Goal: Task Accomplishment & Management: Manage account settings

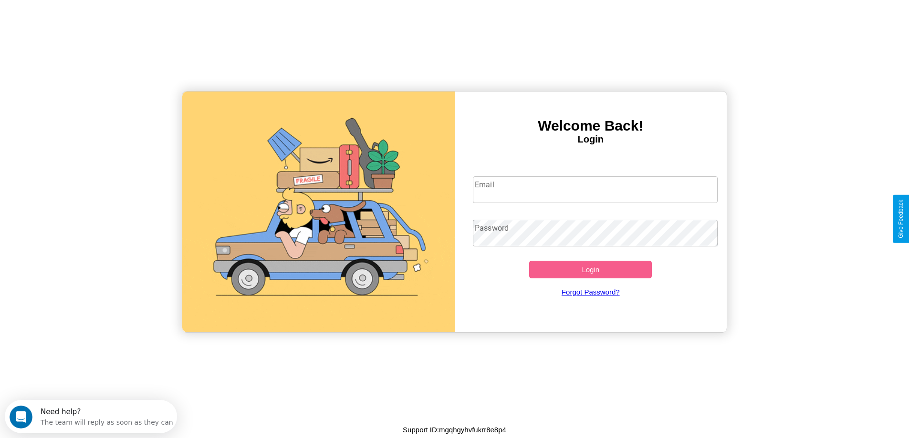
click at [595, 190] on input "Email" at bounding box center [595, 189] width 245 height 27
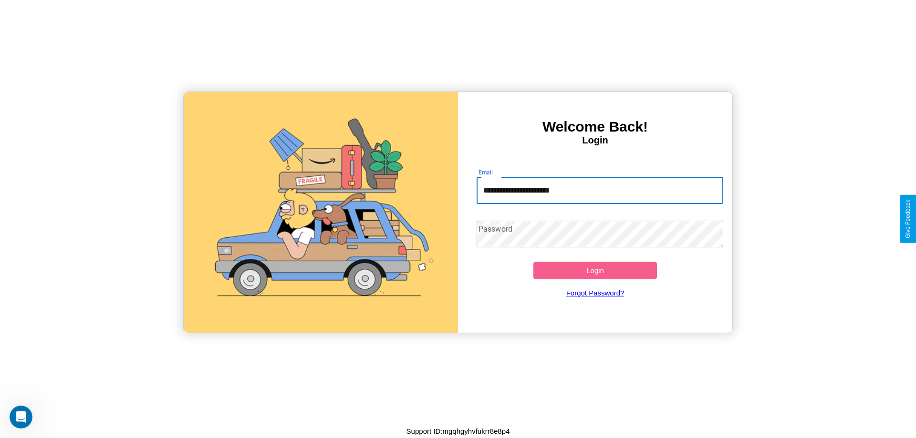
type input "**********"
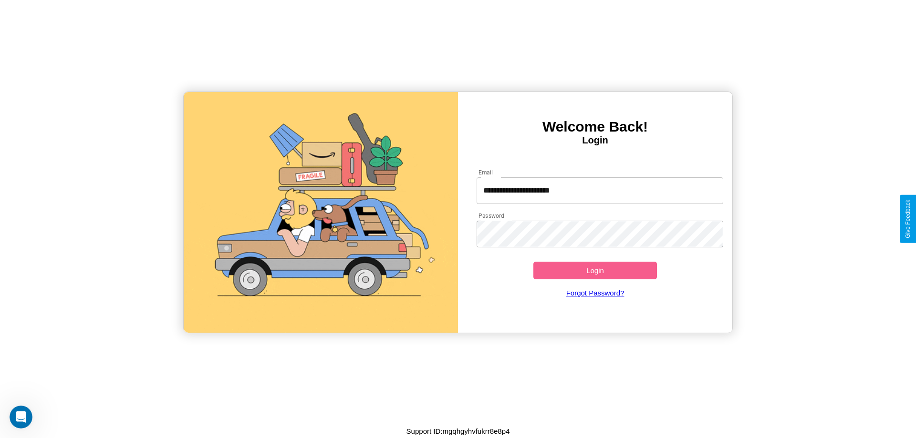
click at [595, 270] on button "Login" at bounding box center [595, 271] width 124 height 18
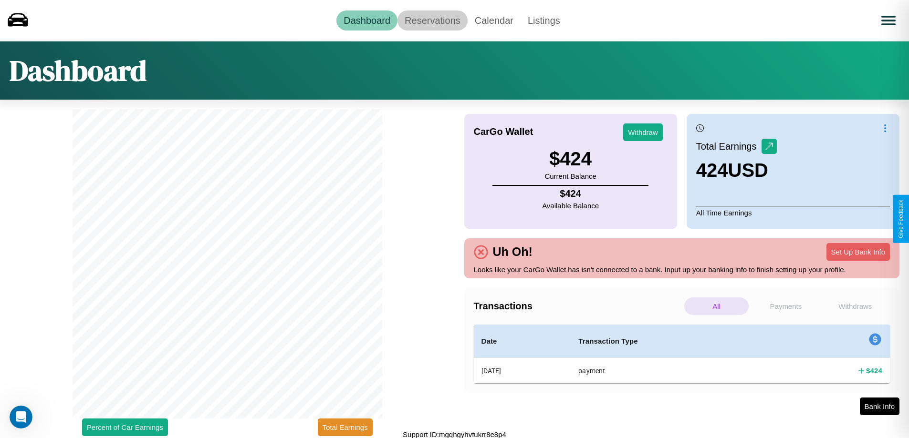
click at [432, 20] on link "Reservations" at bounding box center [432, 20] width 70 height 20
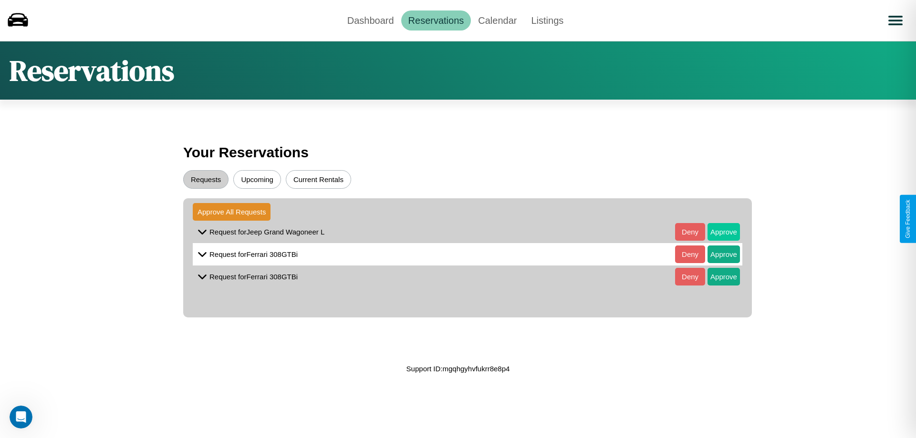
click at [716, 232] on button "Approve" at bounding box center [723, 232] width 32 height 18
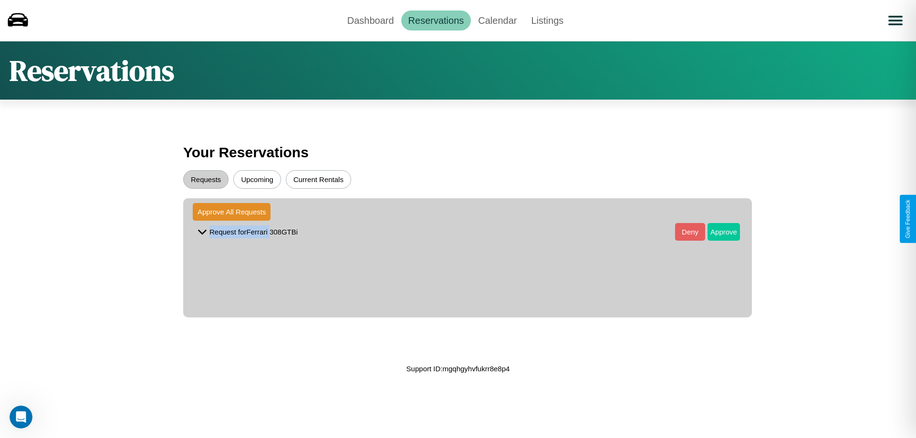
click at [716, 232] on button "Approve" at bounding box center [723, 232] width 32 height 18
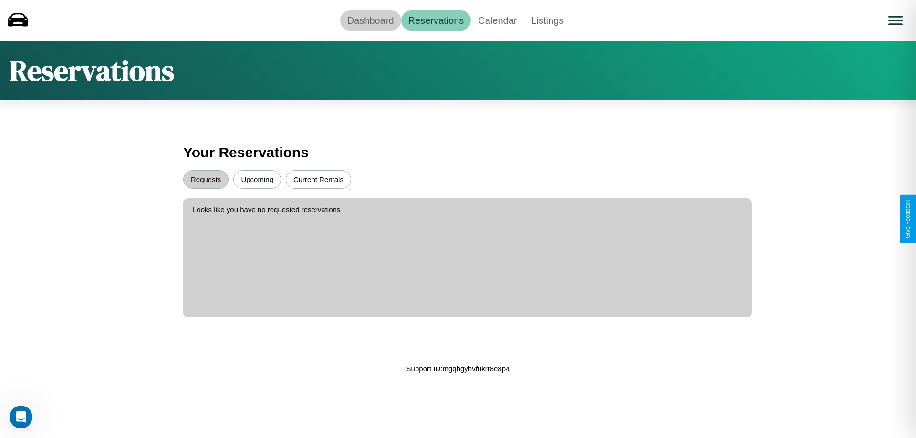
click at [370, 20] on link "Dashboard" at bounding box center [370, 20] width 61 height 20
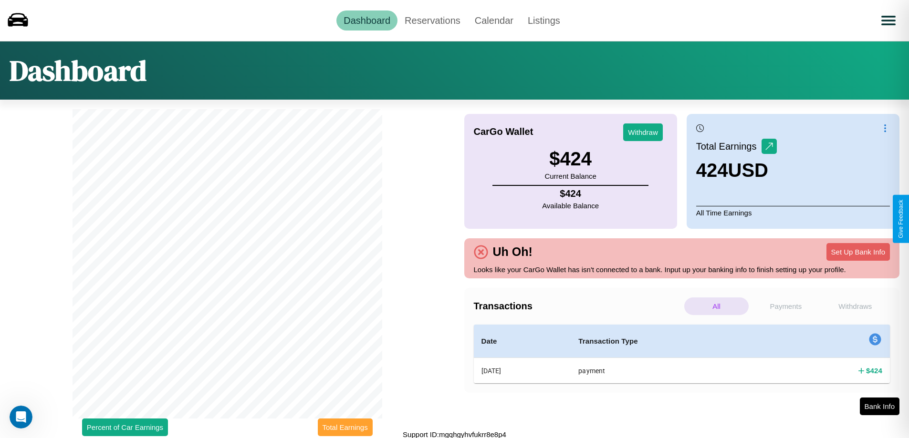
click at [345, 427] on button "Total Earnings" at bounding box center [345, 428] width 55 height 18
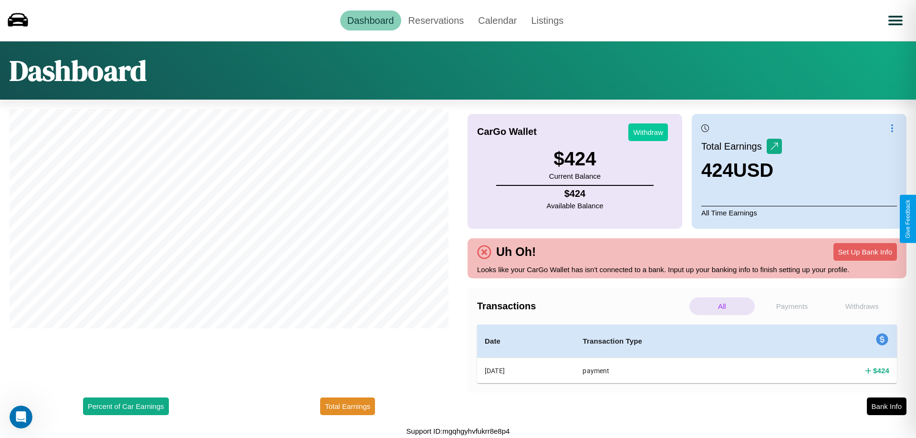
click at [648, 132] on button "Withdraw" at bounding box center [648, 133] width 40 height 18
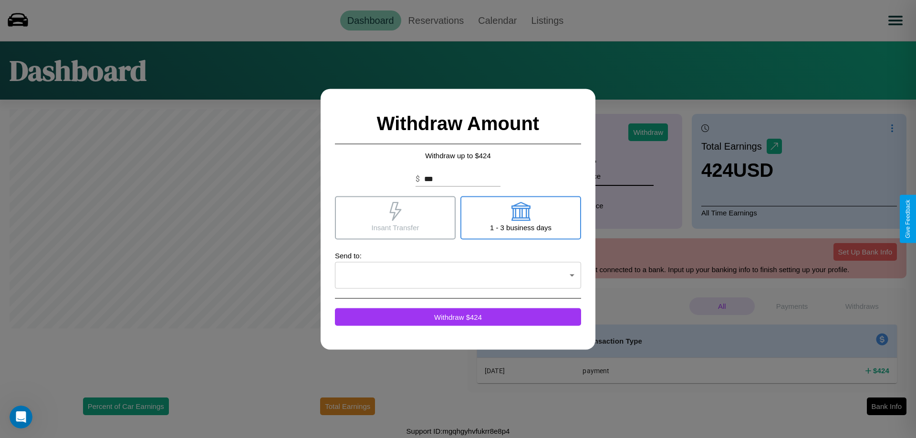
click at [520, 217] on icon at bounding box center [520, 211] width 19 height 19
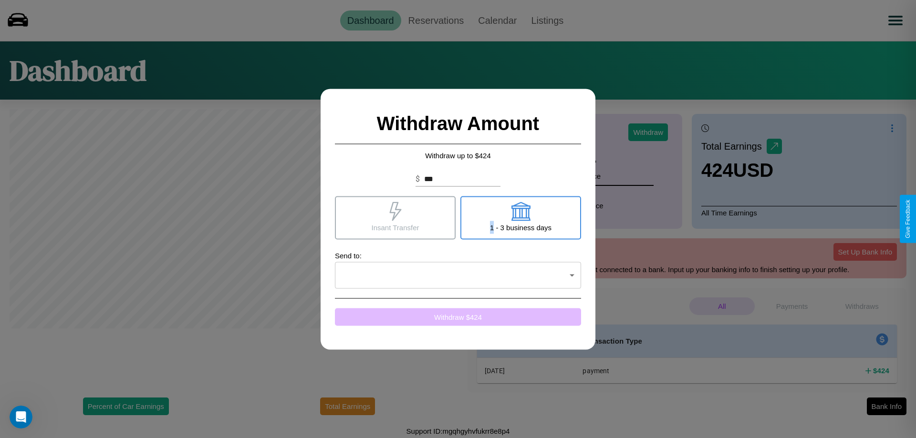
click at [458, 317] on button "Withdraw $ 424" at bounding box center [458, 317] width 246 height 18
